Goal: Information Seeking & Learning: Find specific fact

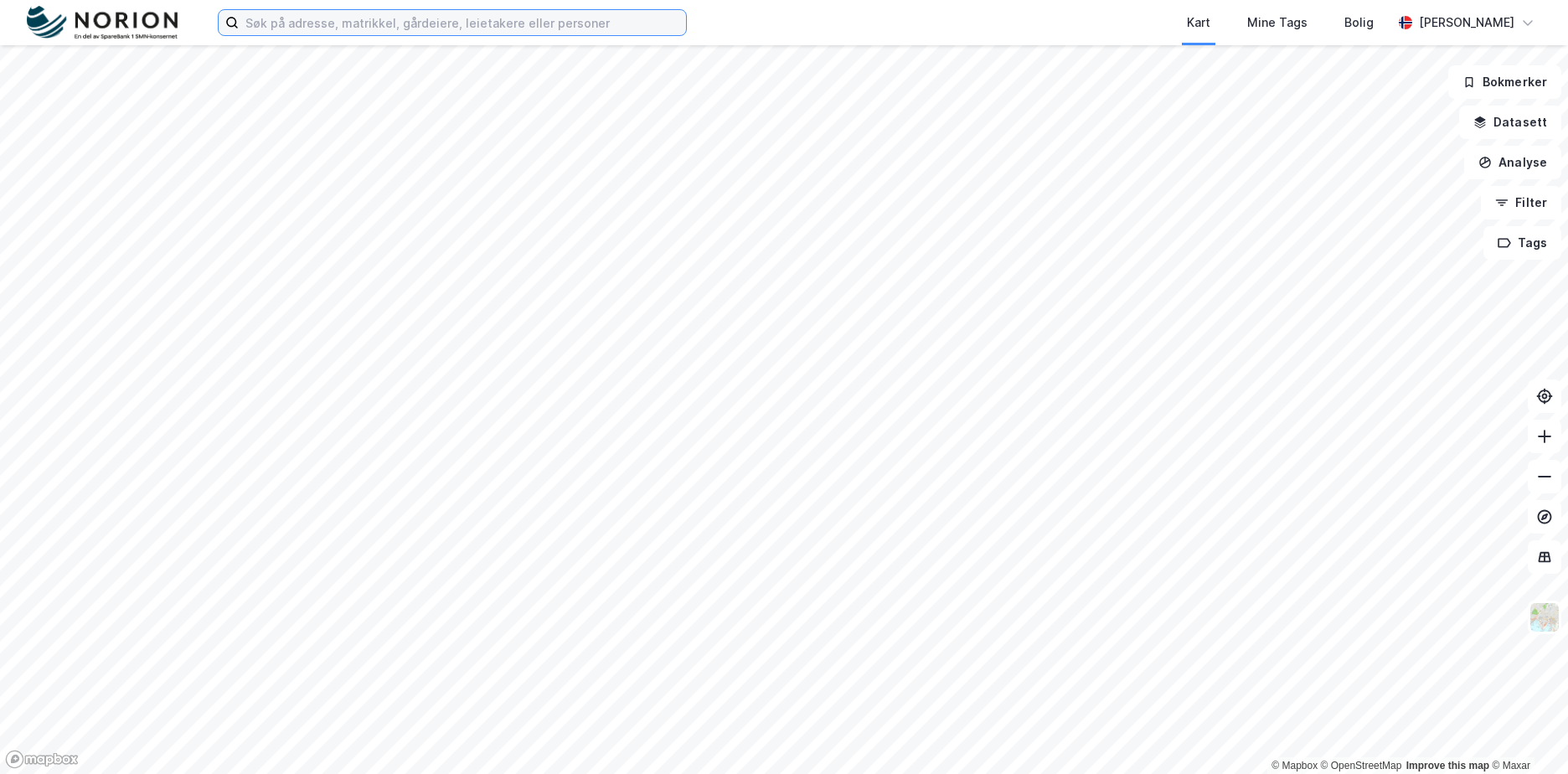
click at [397, 28] on input at bounding box center [462, 22] width 447 height 25
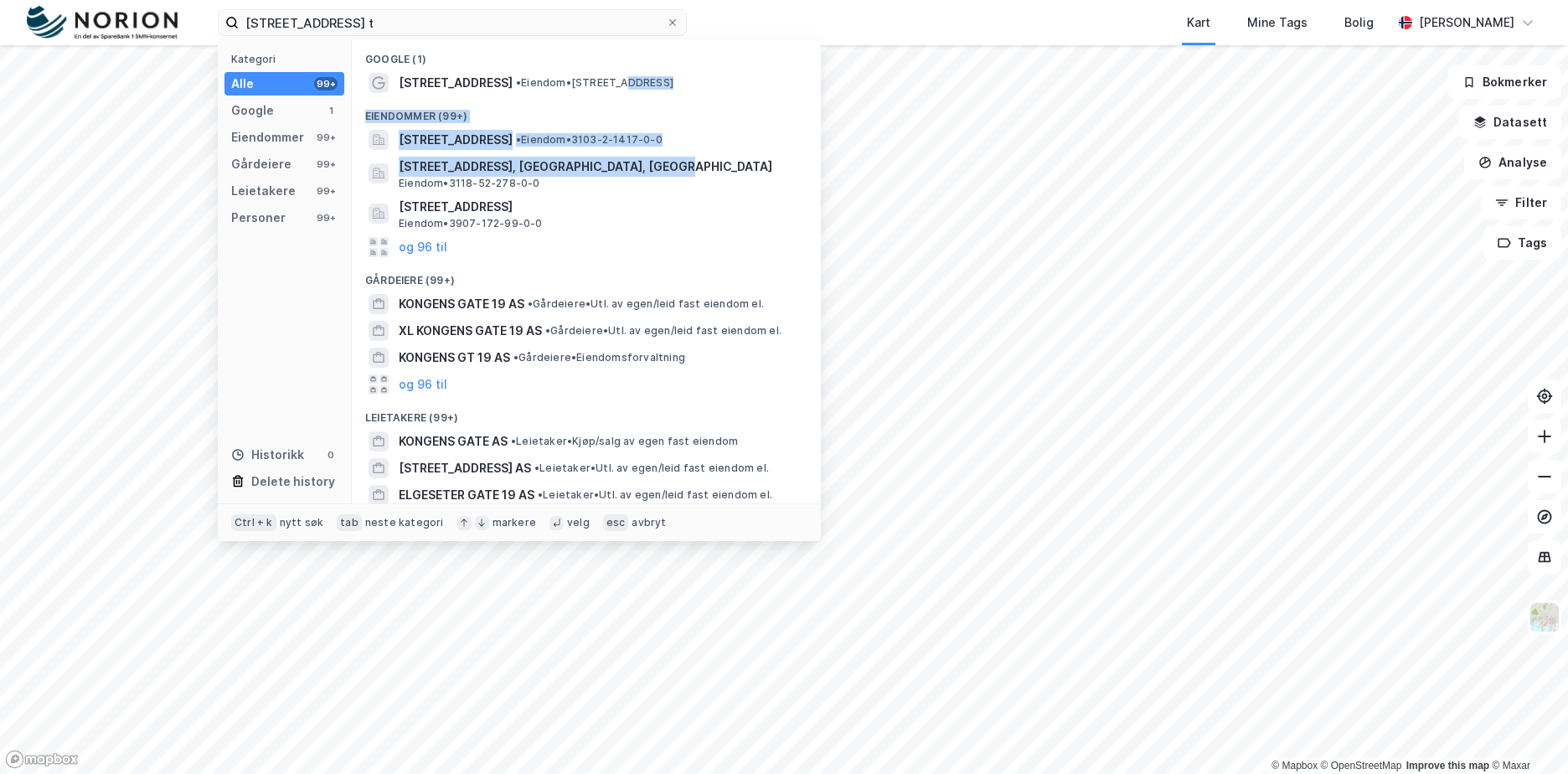
drag, startPoint x: 616, startPoint y: 93, endPoint x: 801, endPoint y: 159, distance: 196.4
click at [801, 159] on div "Google ([STREET_ADDRESS] • Eiendom • [STREET_ADDRESS] Eiendommer (99+) [STREET_…" at bounding box center [586, 271] width 469 height 464
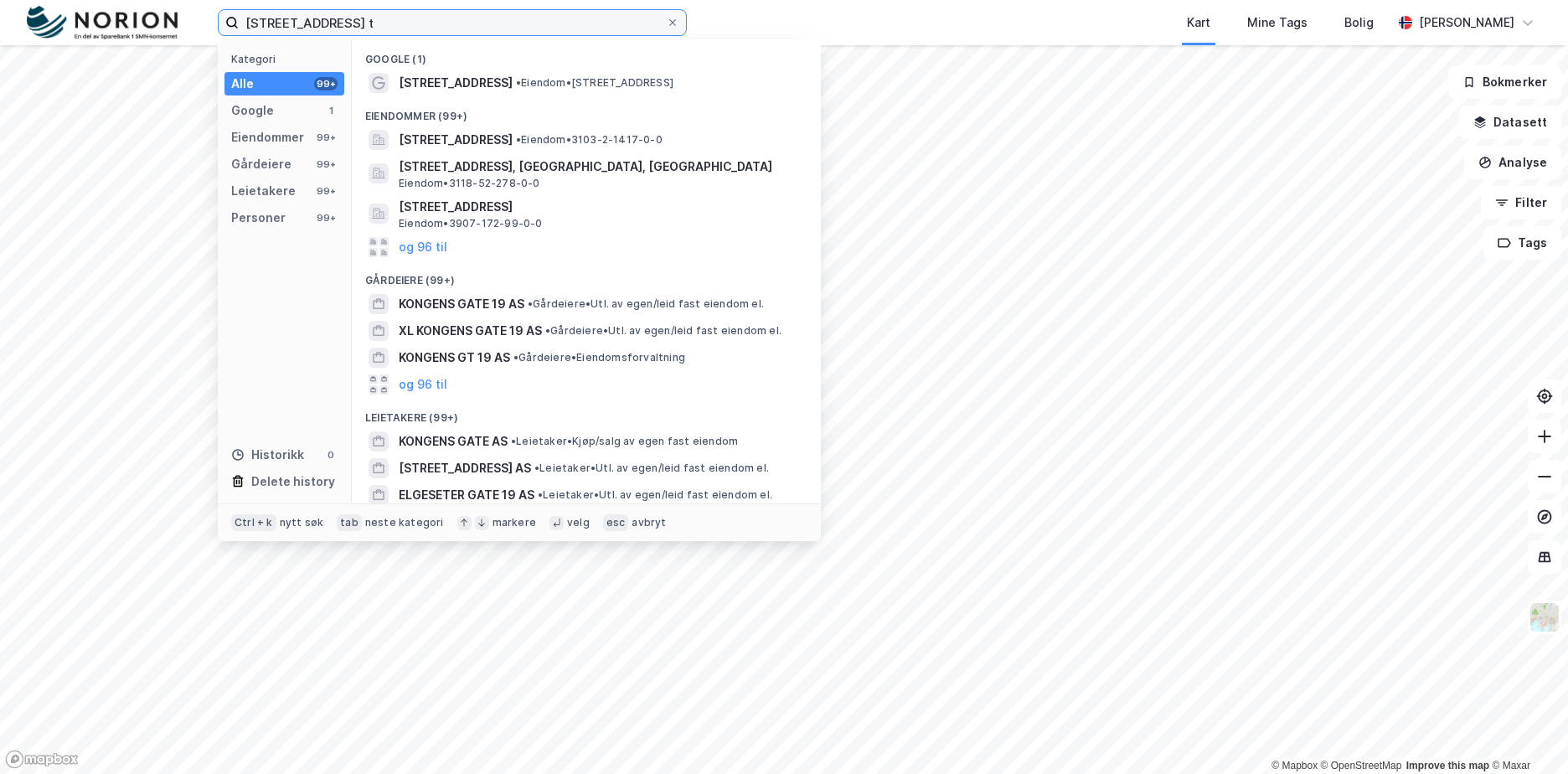
click at [540, 20] on input "[STREET_ADDRESS] t" at bounding box center [452, 22] width 427 height 25
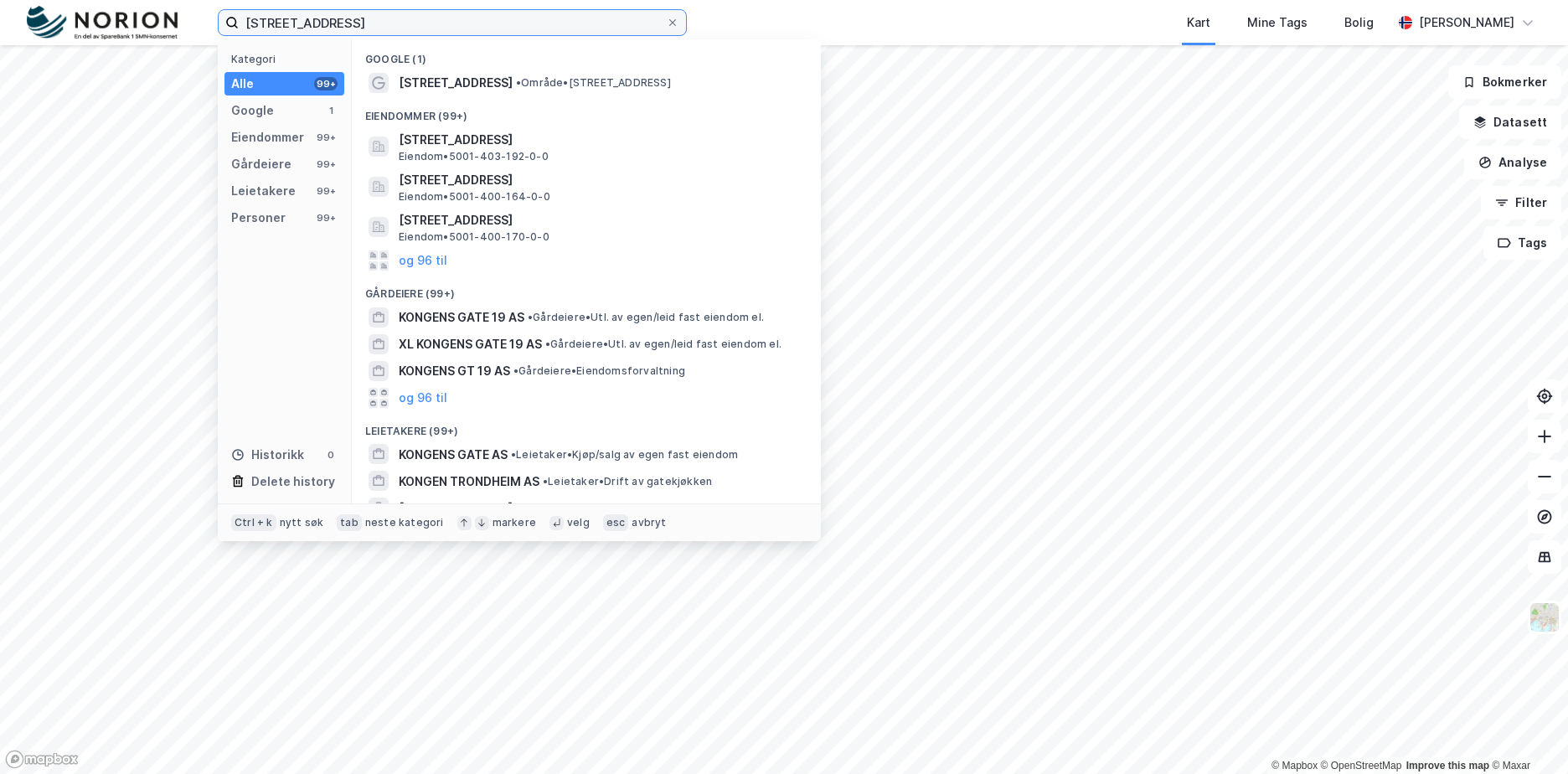
type input "[STREET_ADDRESS]"
click at [613, 68] on div "Google (1)" at bounding box center [586, 54] width 469 height 30
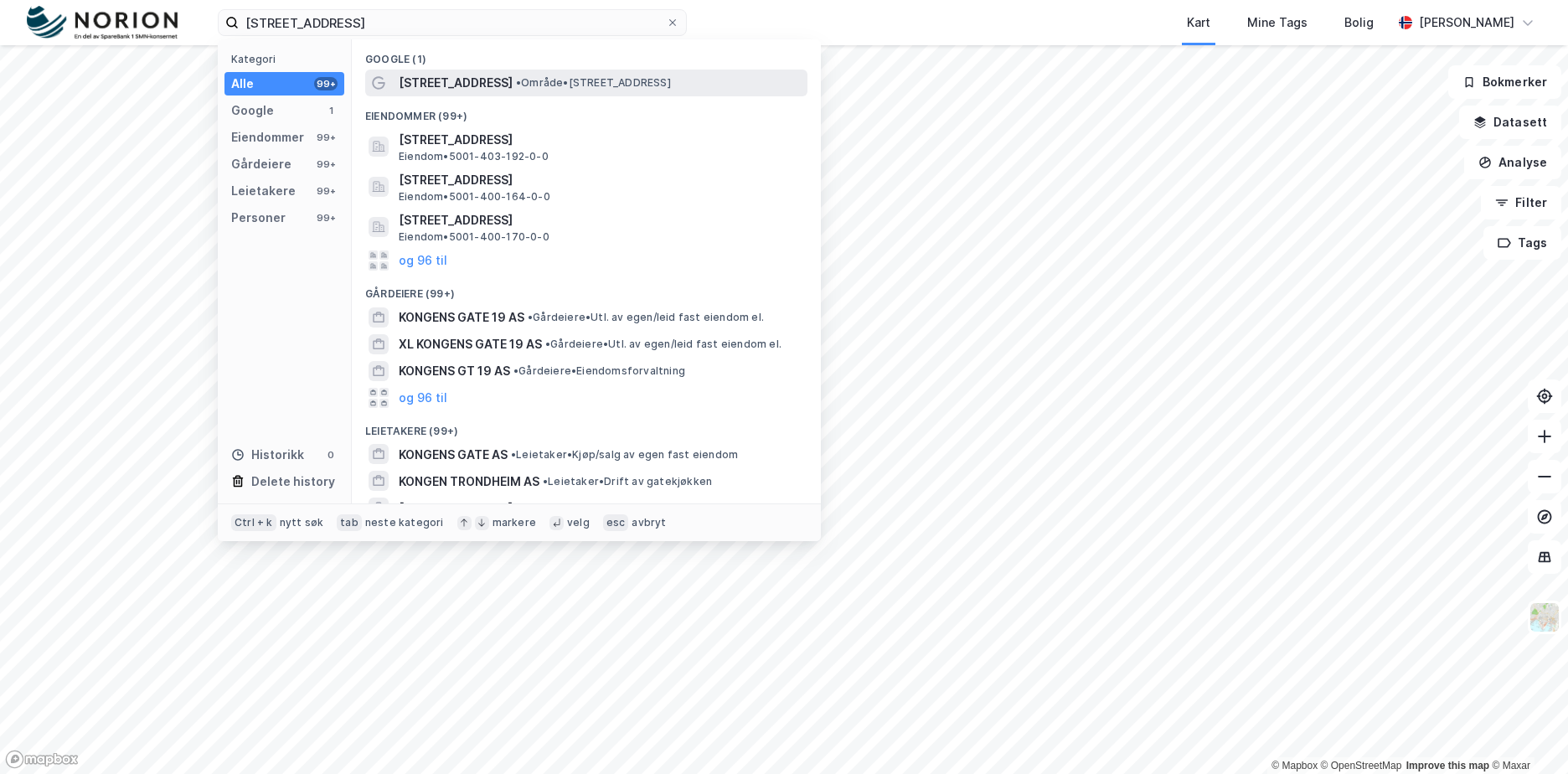
click at [611, 83] on span "• Område • [STREET_ADDRESS]" at bounding box center [593, 83] width 155 height 13
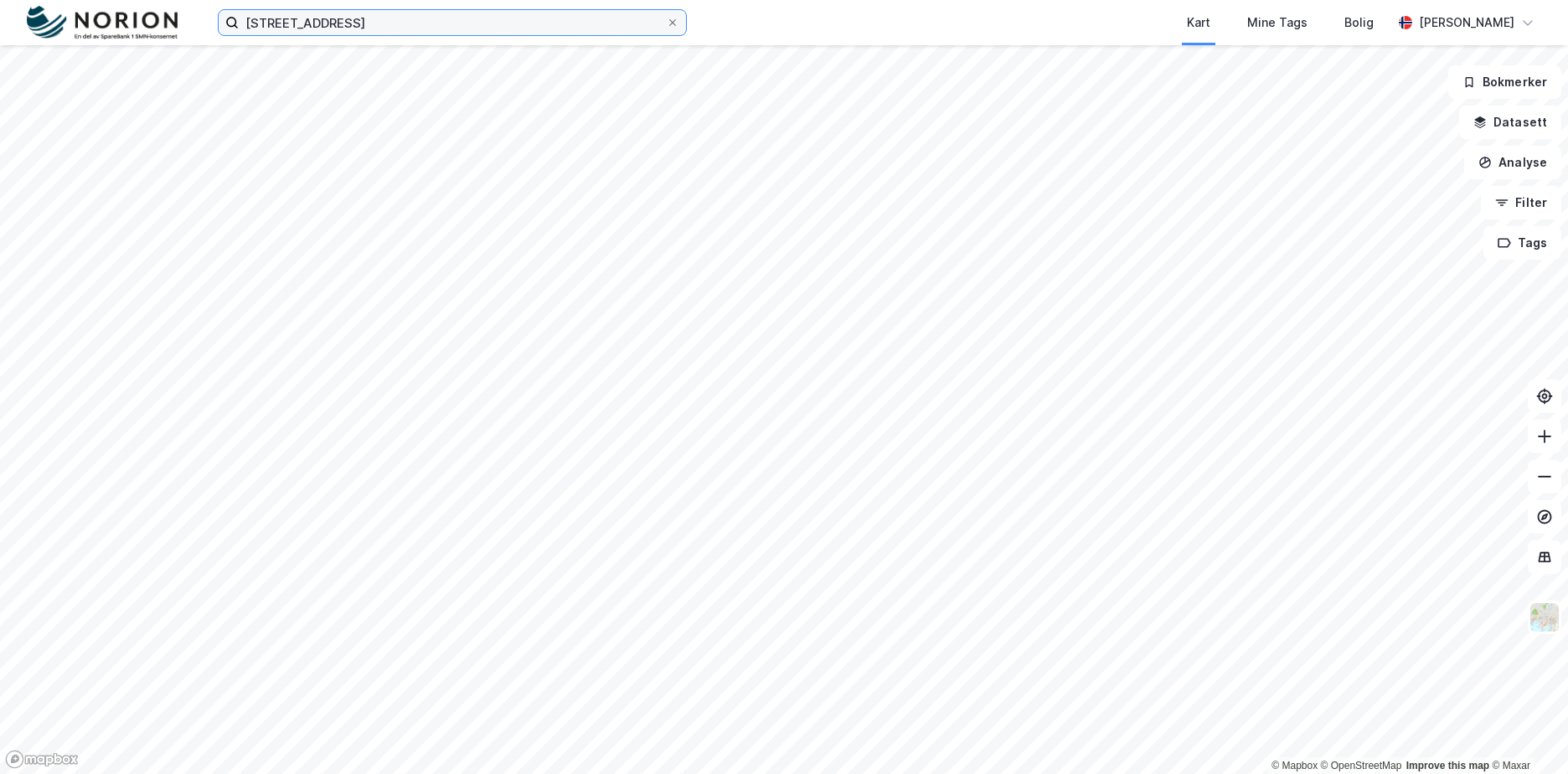
click at [438, 34] on input "[STREET_ADDRESS]" at bounding box center [452, 22] width 427 height 25
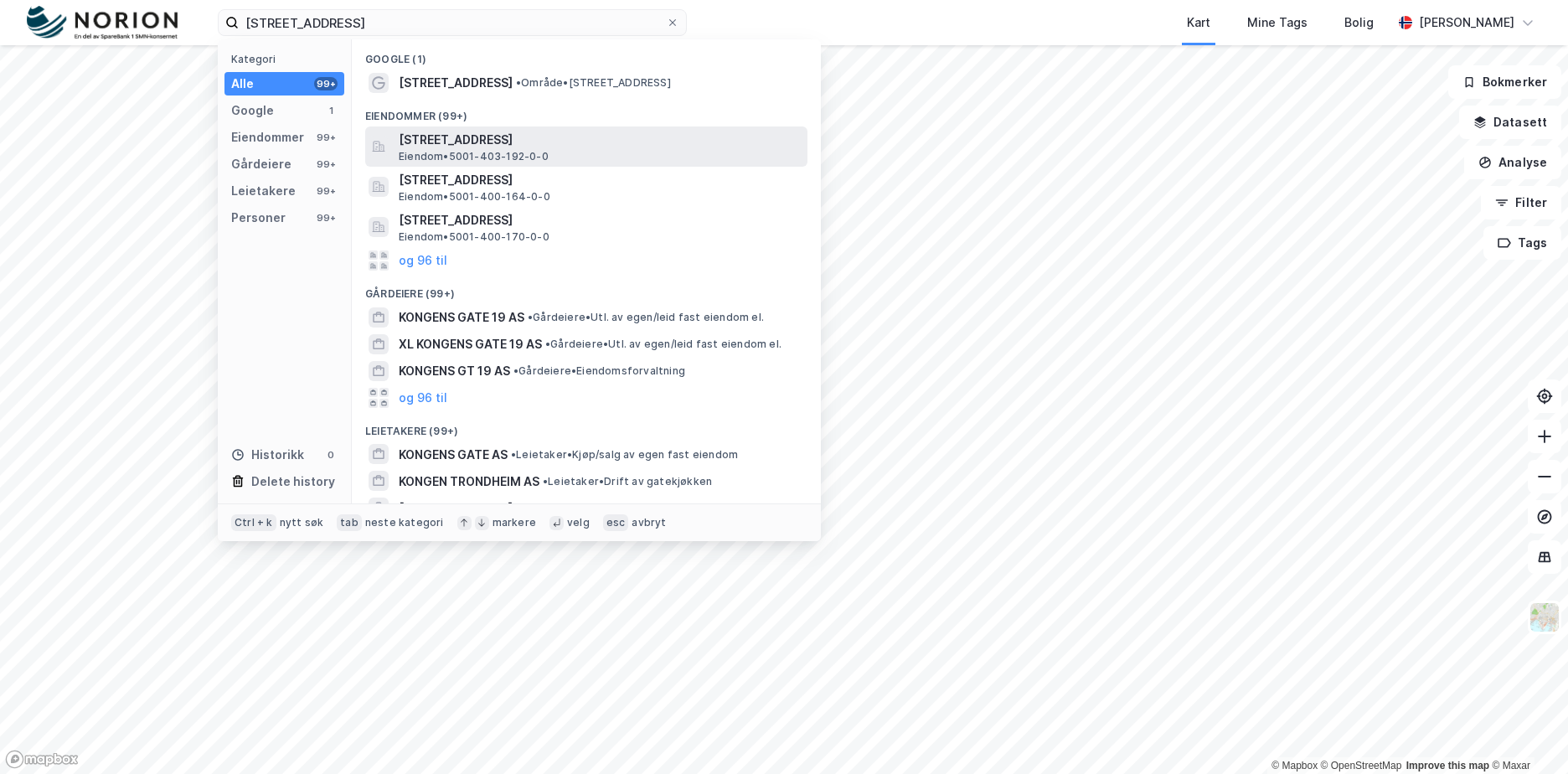
click at [538, 150] on span "Eiendom • 5001-403-192-0-0" at bounding box center [473, 157] width 150 height 13
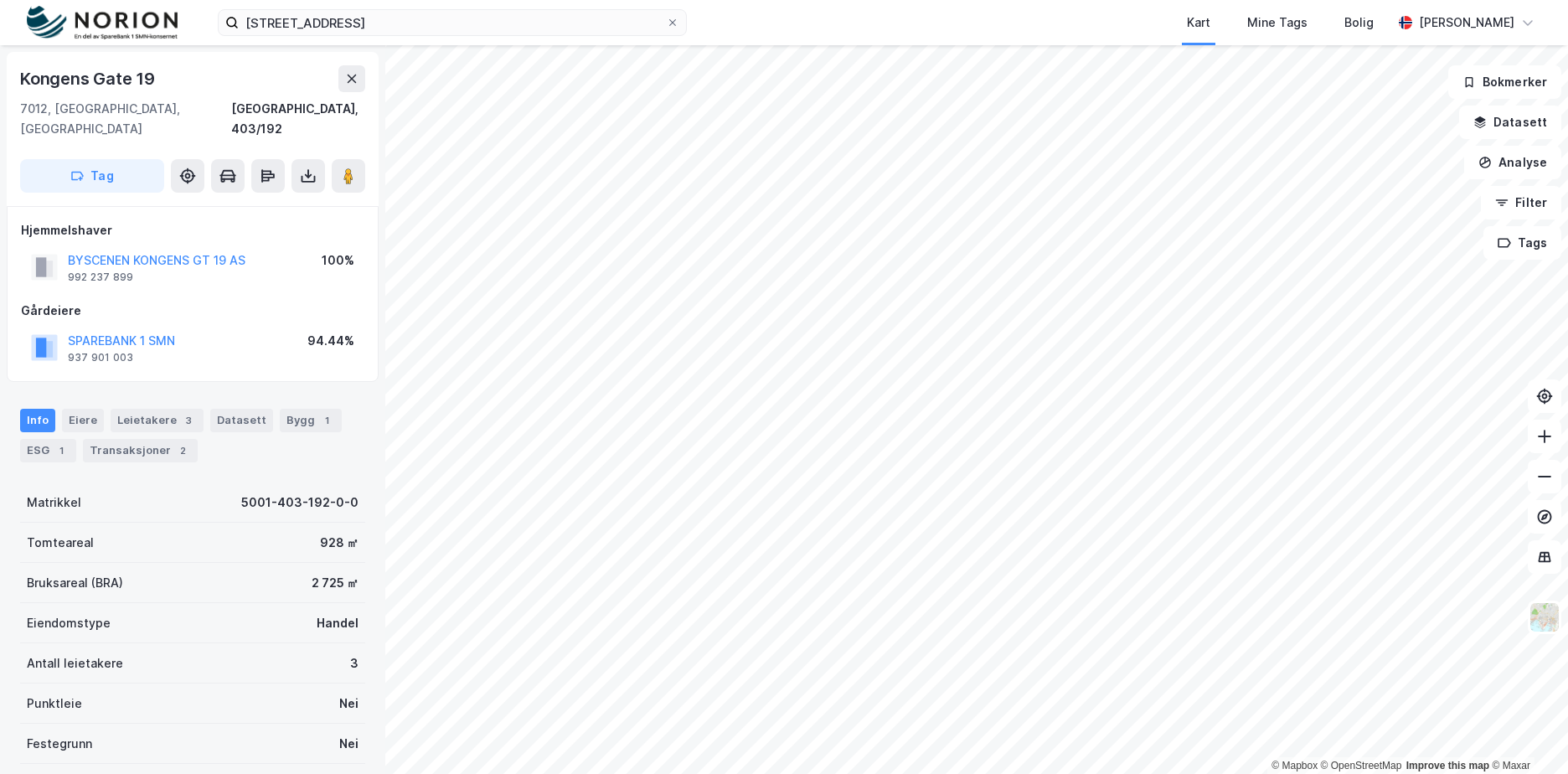
click at [330, 331] on div "94.44%" at bounding box center [331, 341] width 47 height 20
click at [0, 0] on button "BYSCENEN KONGENS GT 19 AS" at bounding box center [0, 0] width 0 height 0
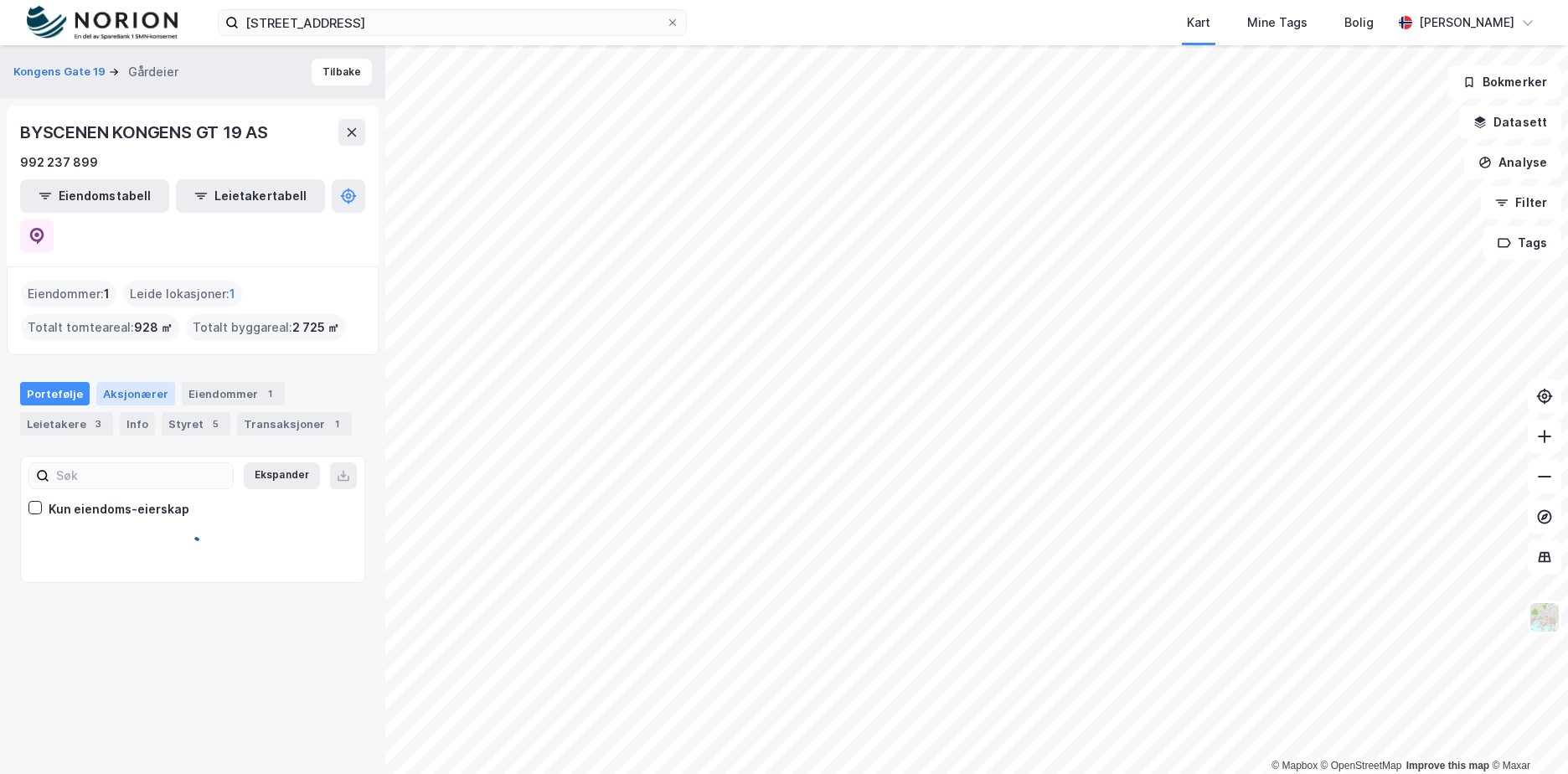
click at [151, 382] on div "Aksjonærer" at bounding box center [135, 393] width 79 height 23
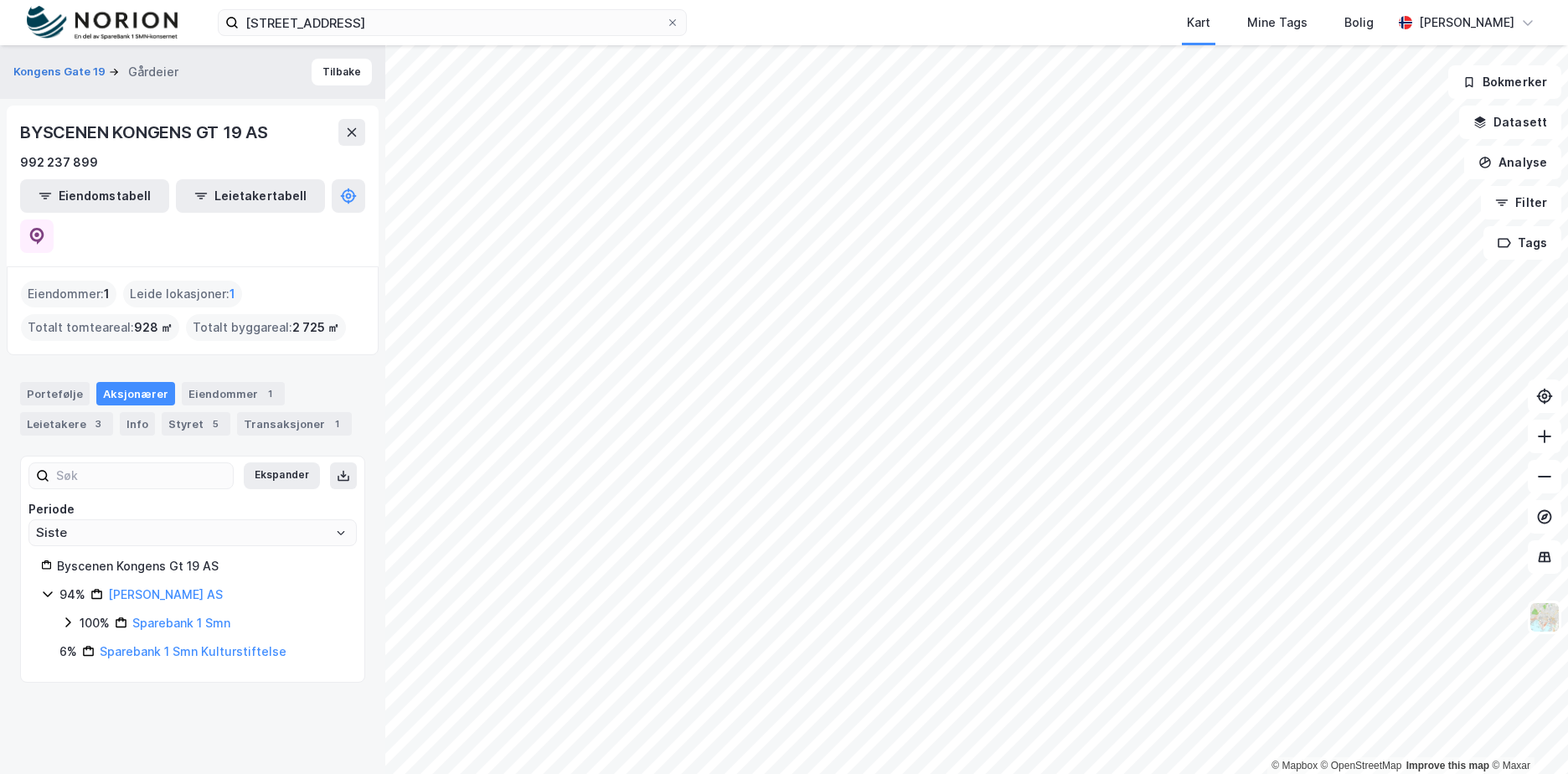
click at [66, 616] on icon at bounding box center [68, 622] width 13 height 13
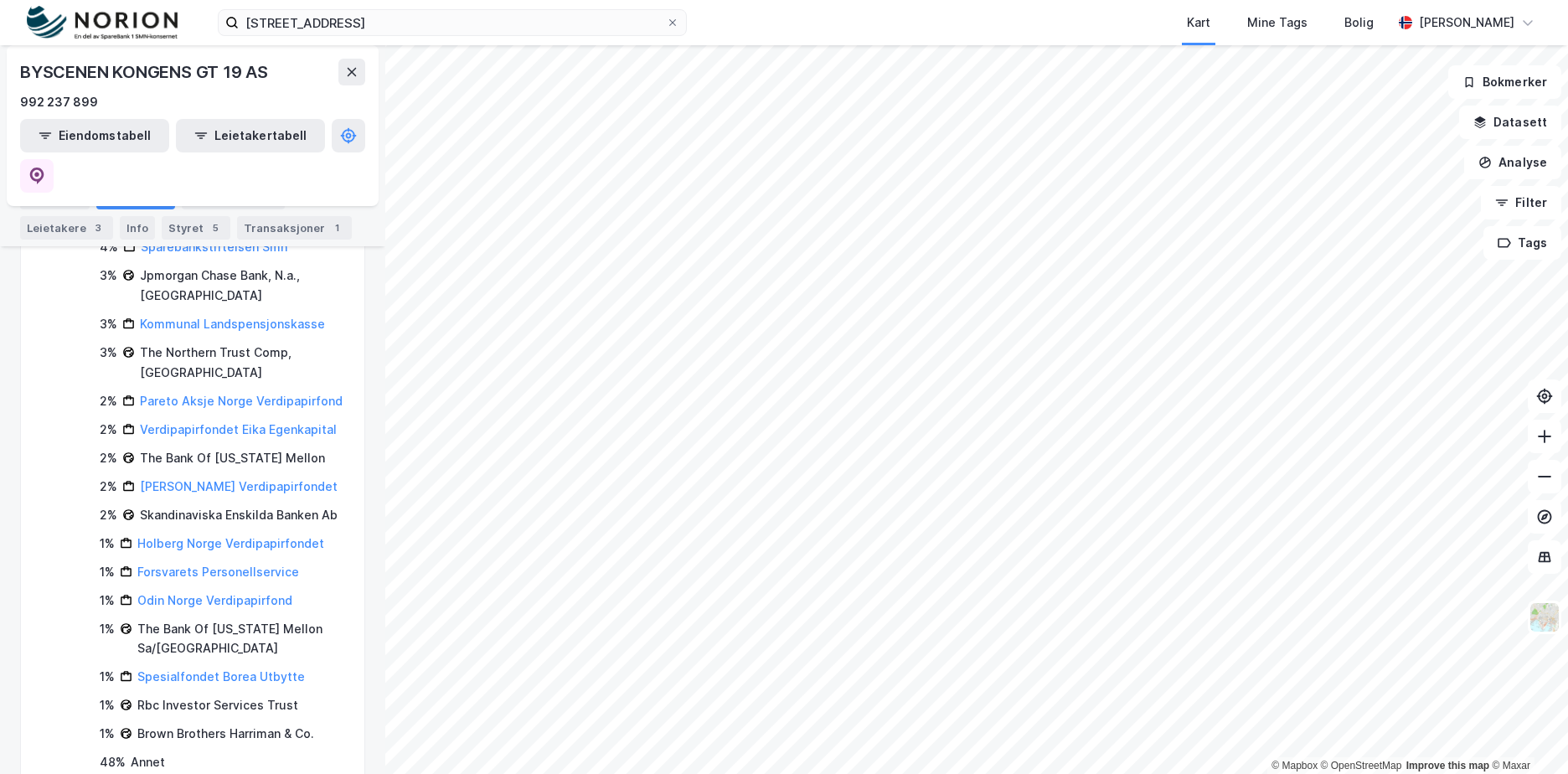
scroll to position [617, 0]
